Goal: Task Accomplishment & Management: Complete application form

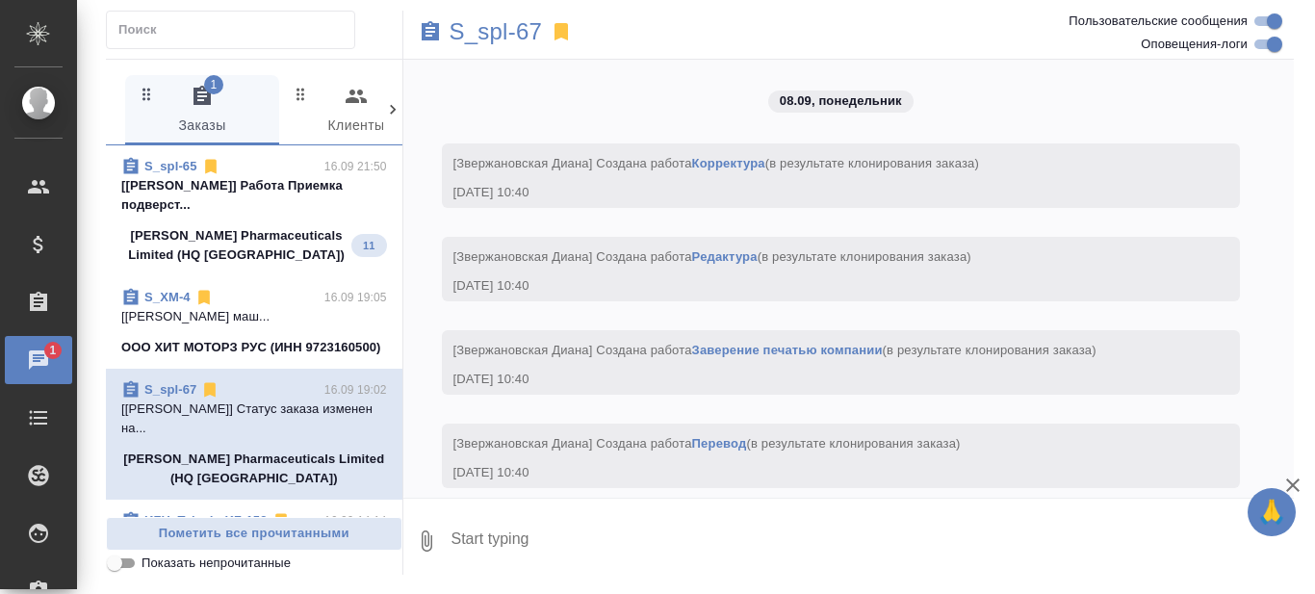
scroll to position [10772, 0]
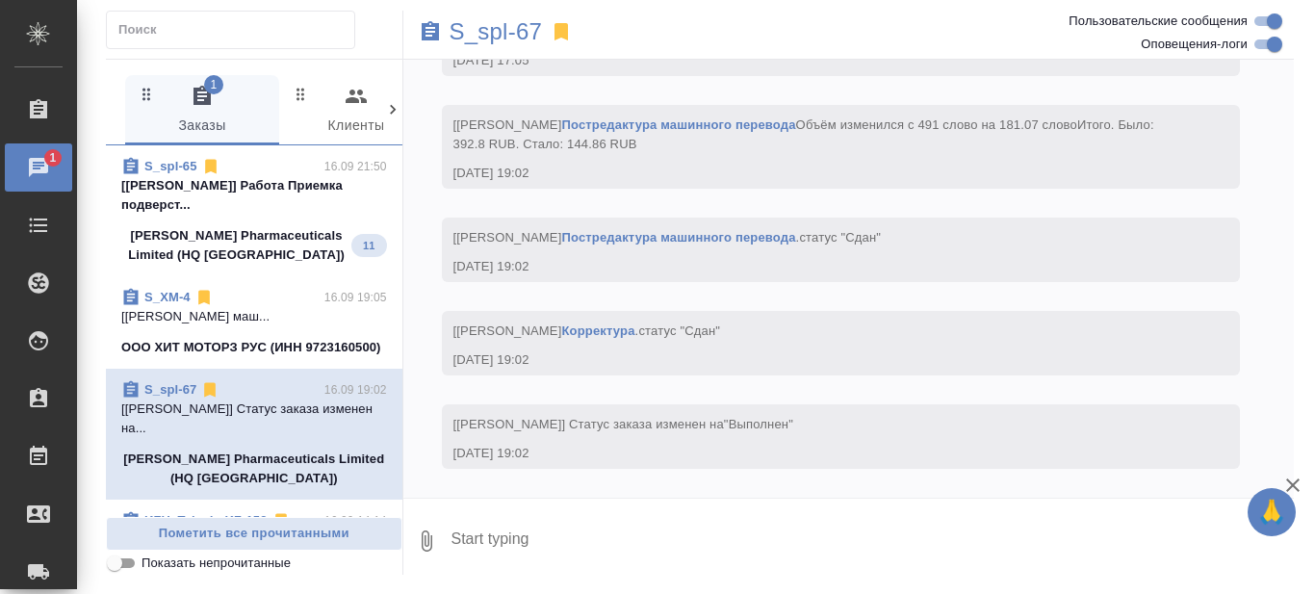
click at [285, 207] on p "[[PERSON_NAME]] Работа Приемка подверст..." at bounding box center [254, 195] width 266 height 39
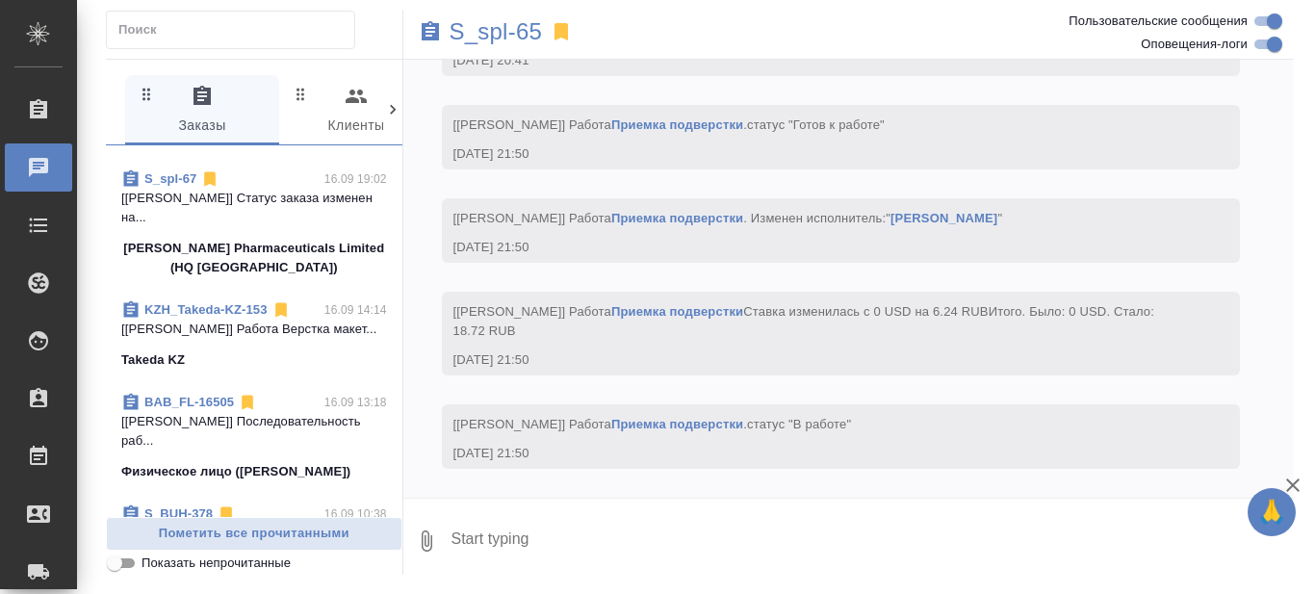
scroll to position [0, 0]
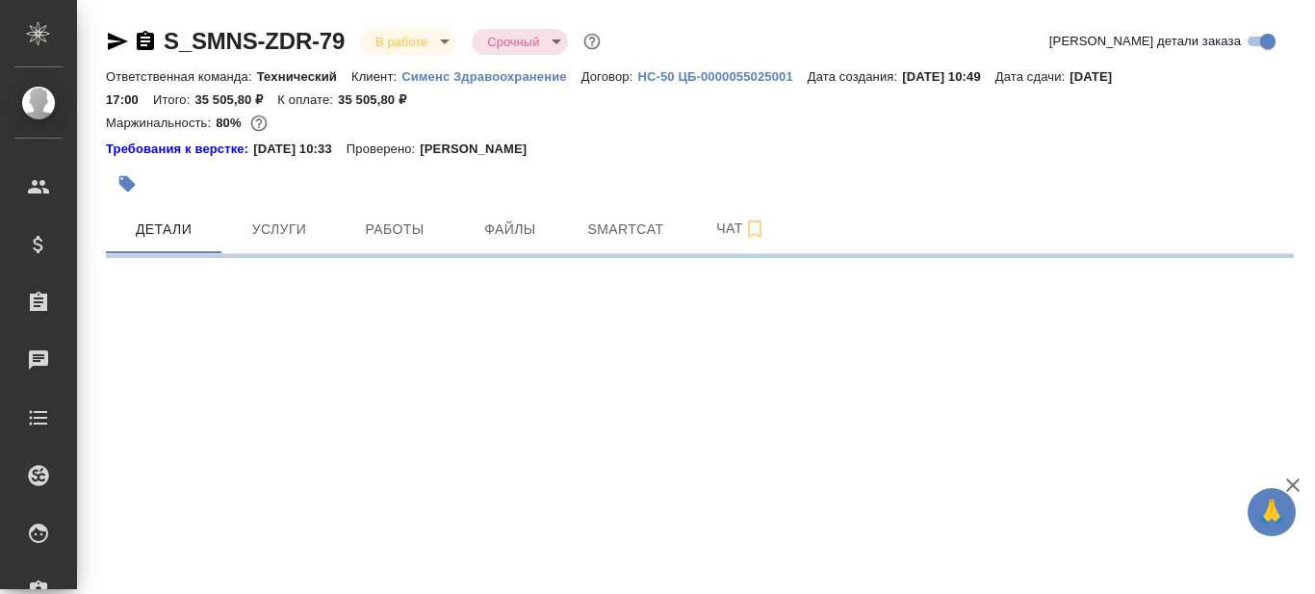
select select "RU"
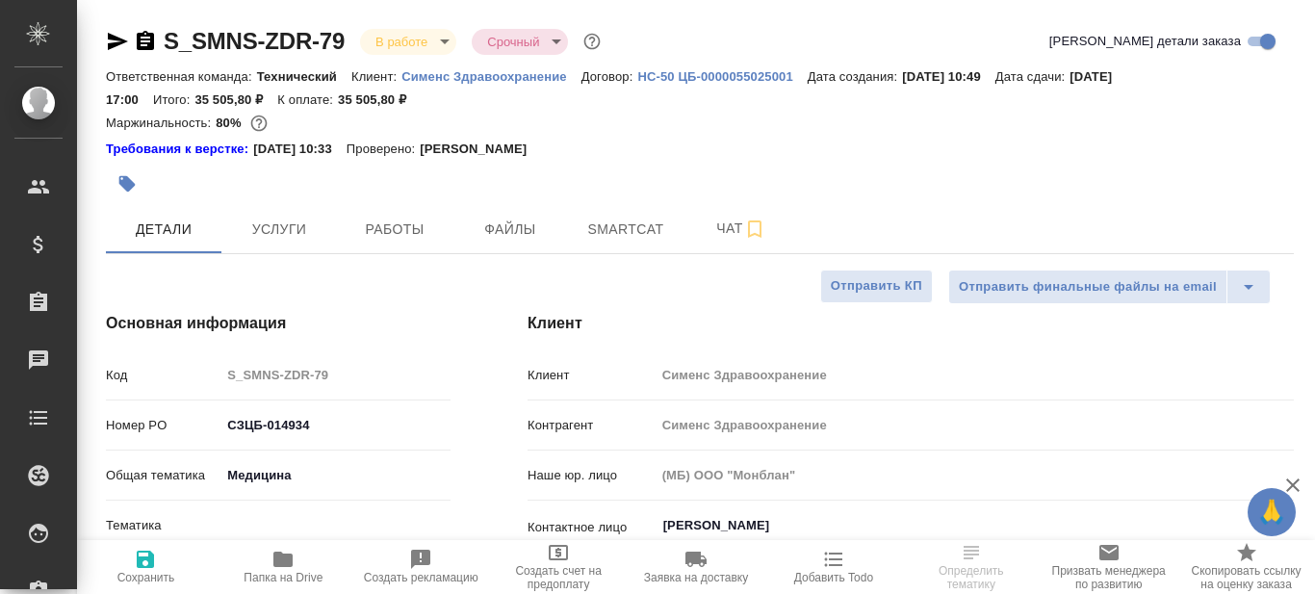
type textarea "x"
type input "Технический"
type input "[PERSON_NAME]"
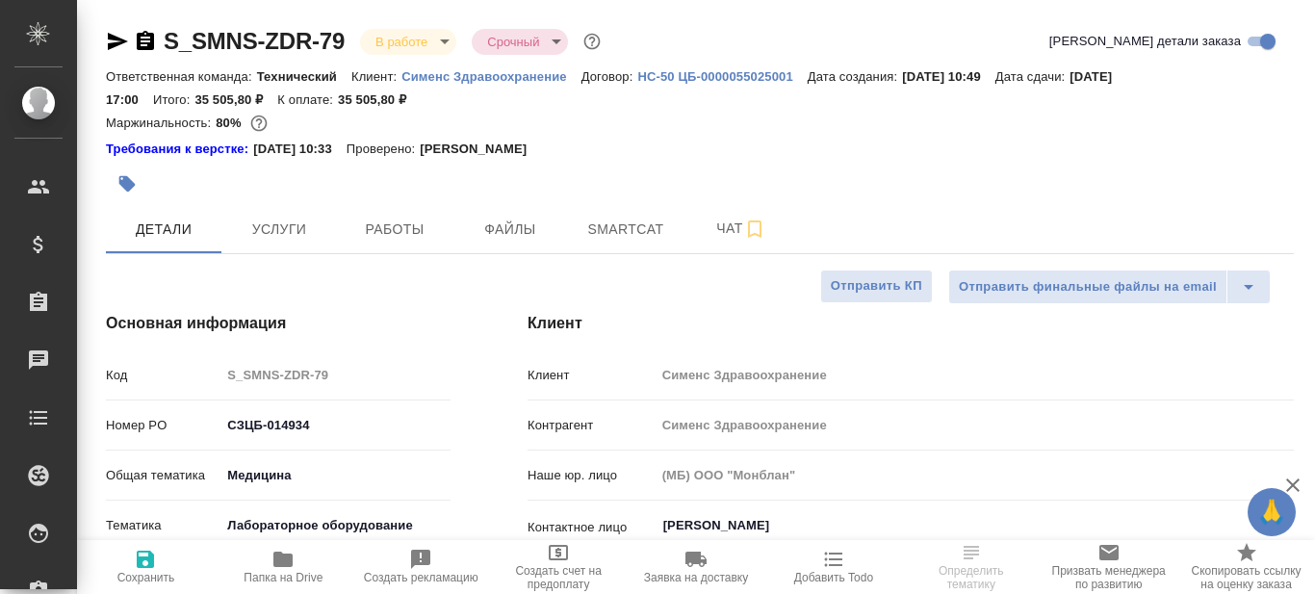
type input "[PERSON_NAME]pavlova"
click at [290, 567] on icon "button" at bounding box center [282, 559] width 19 height 15
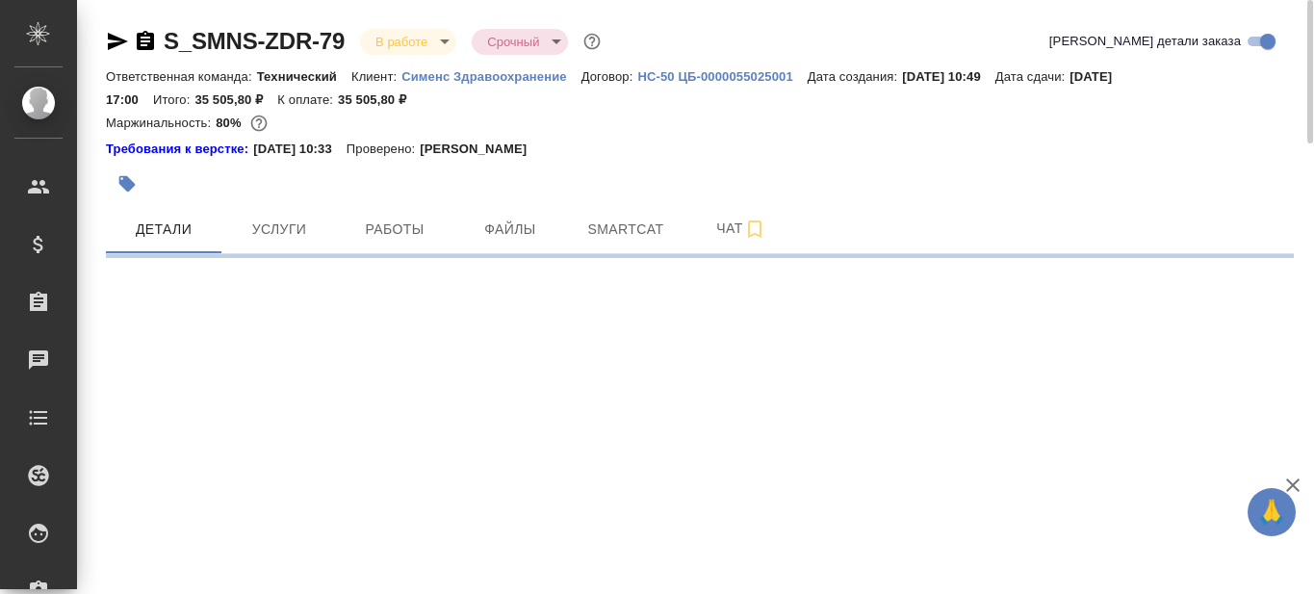
select select "RU"
